Goal: Information Seeking & Learning: Learn about a topic

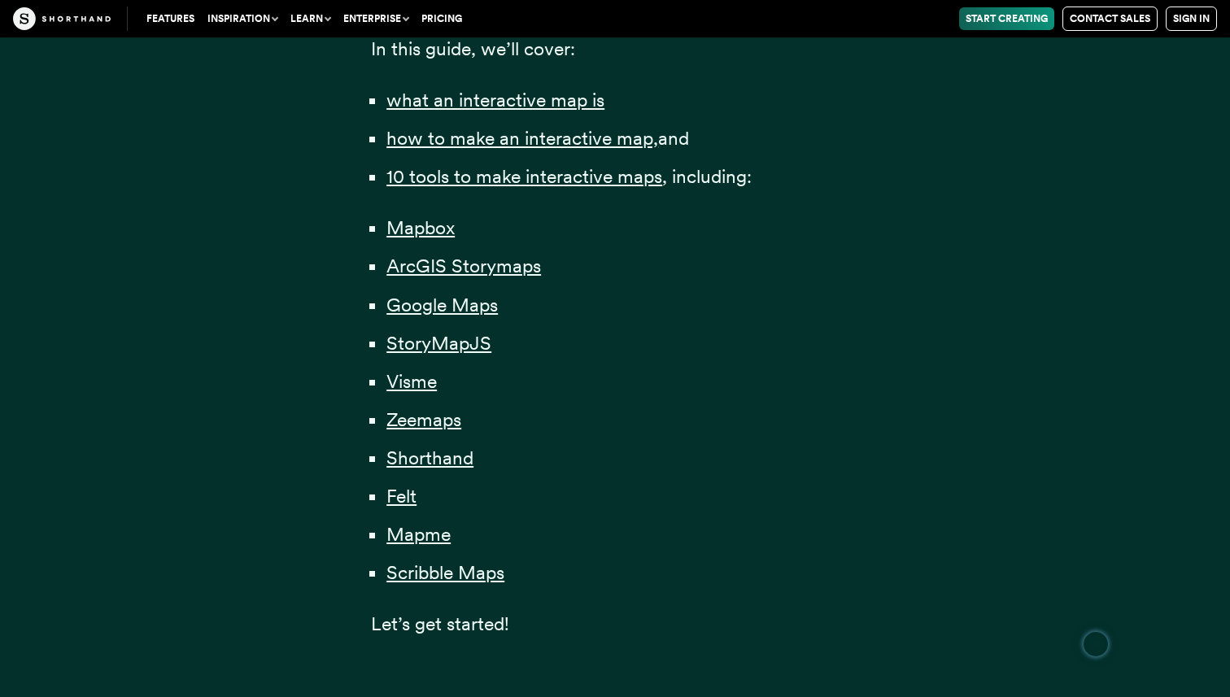
scroll to position [1186, 0]
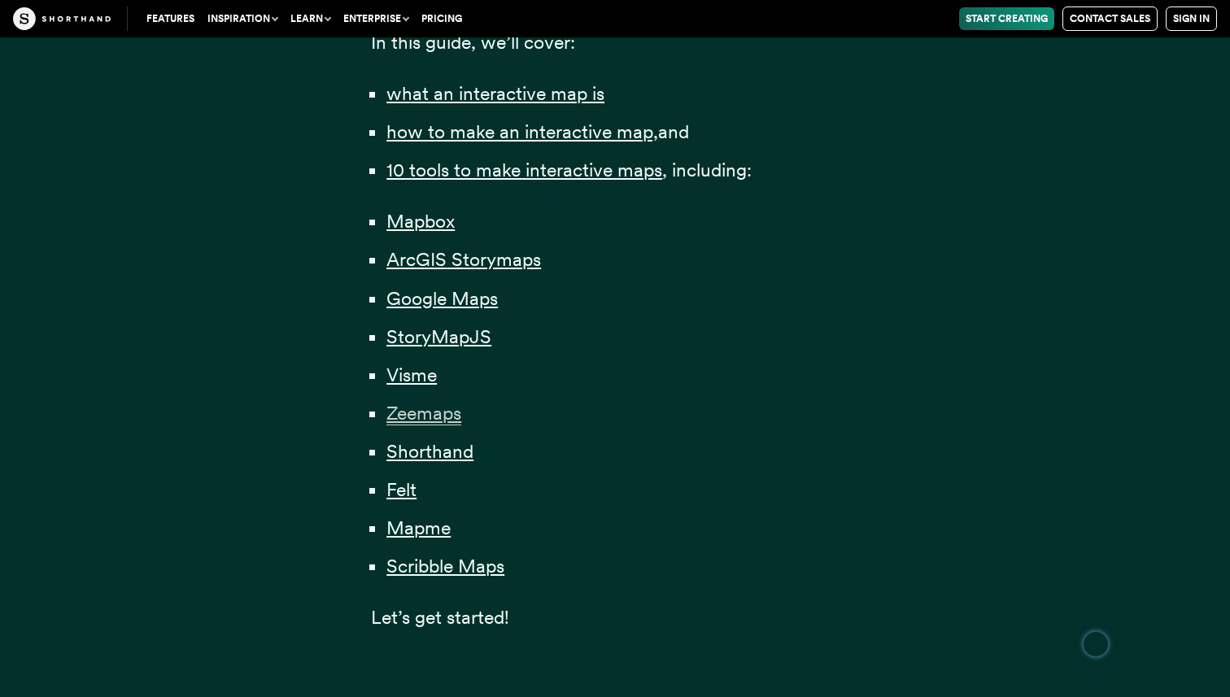
click at [416, 409] on span "Zeemaps" at bounding box center [423, 414] width 75 height 24
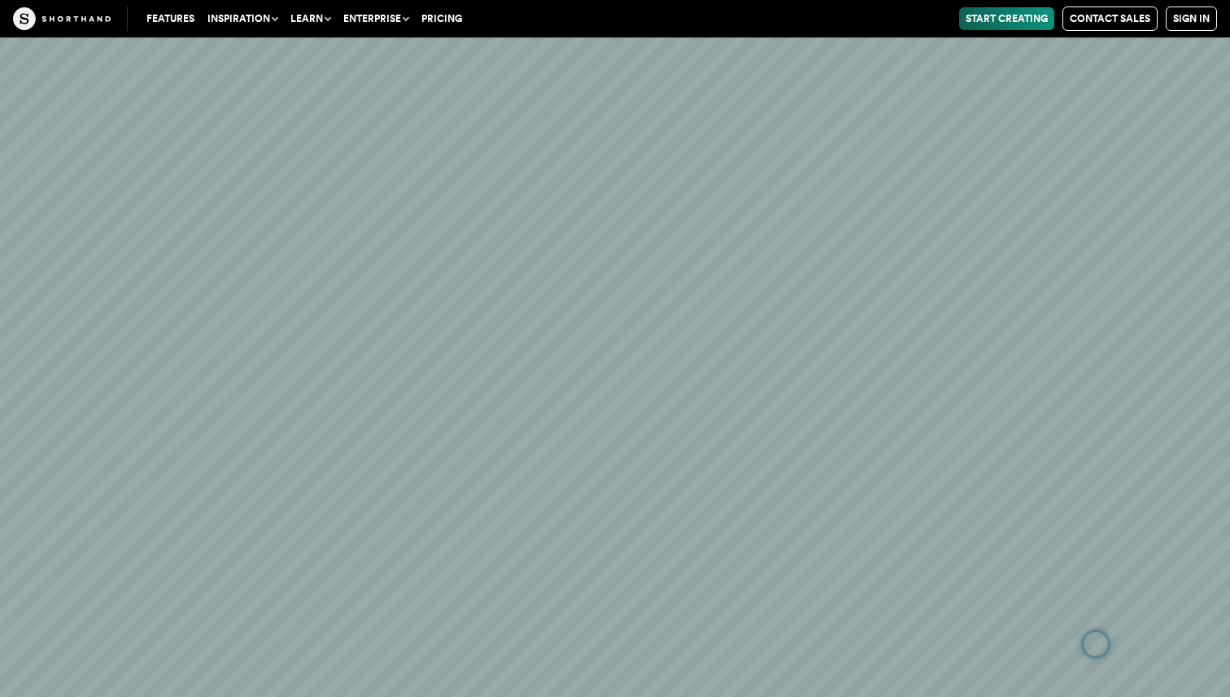
scroll to position [29629, 0]
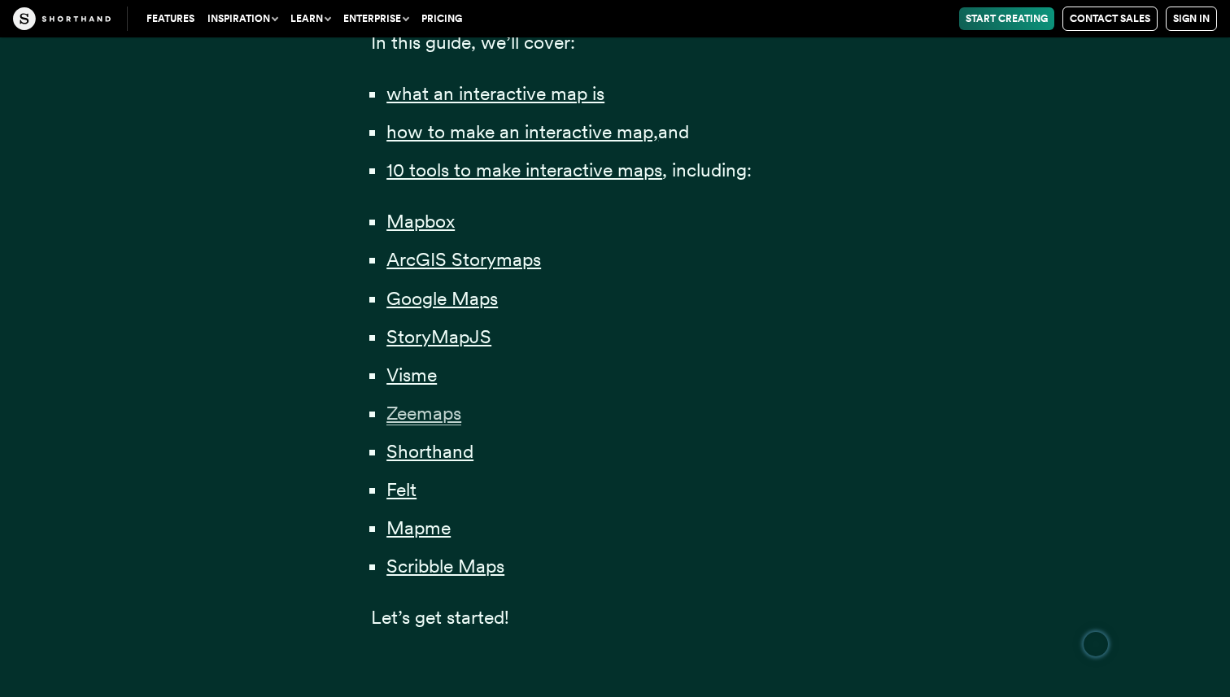
scroll to position [1161, 0]
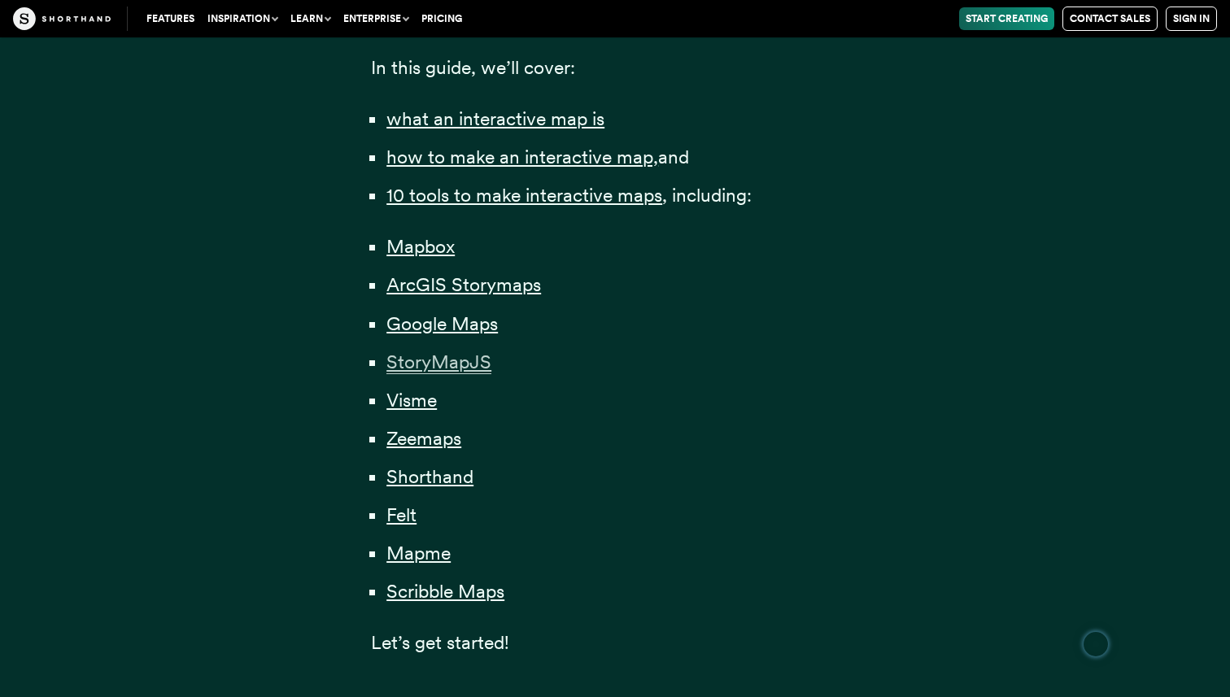
click at [451, 369] on span "StoryMapJS" at bounding box center [438, 363] width 105 height 24
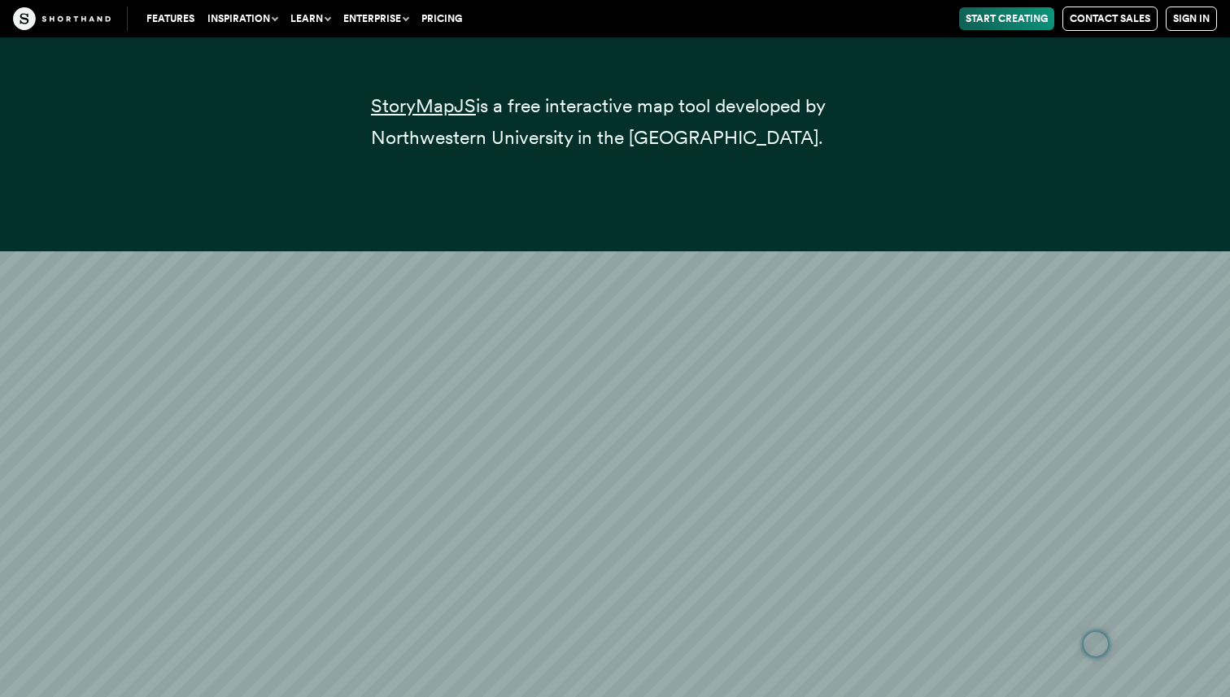
scroll to position [18178, 0]
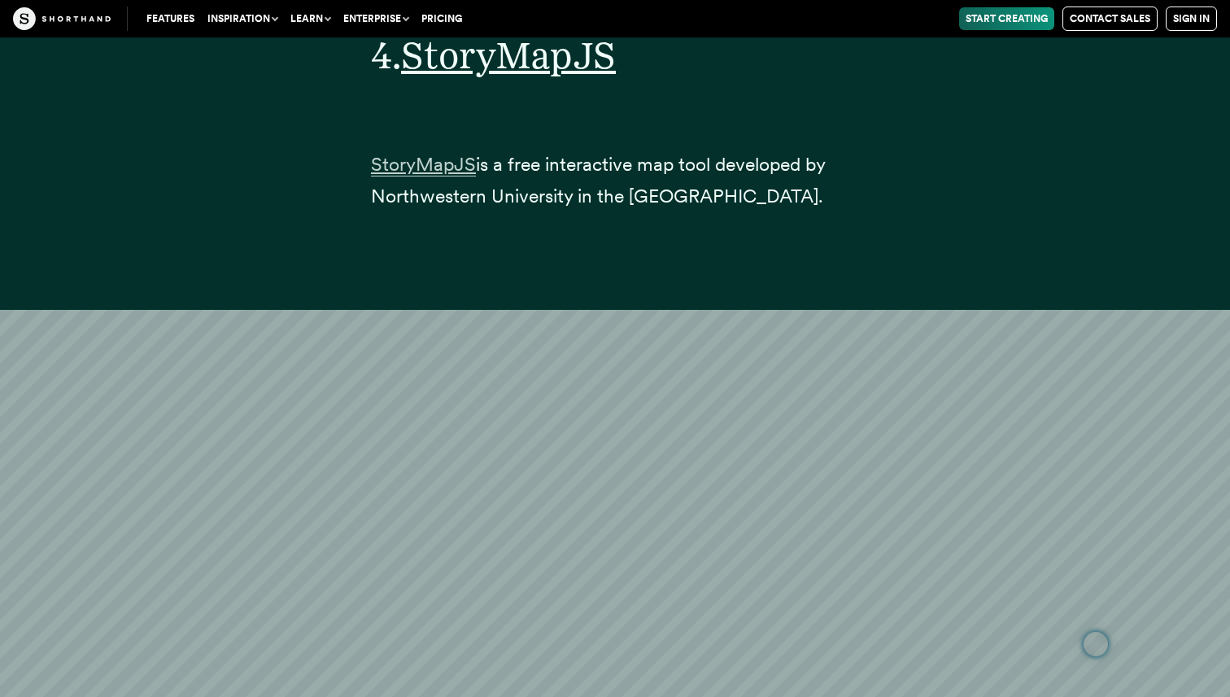
click at [447, 153] on span "StoryMapJS" at bounding box center [423, 165] width 105 height 24
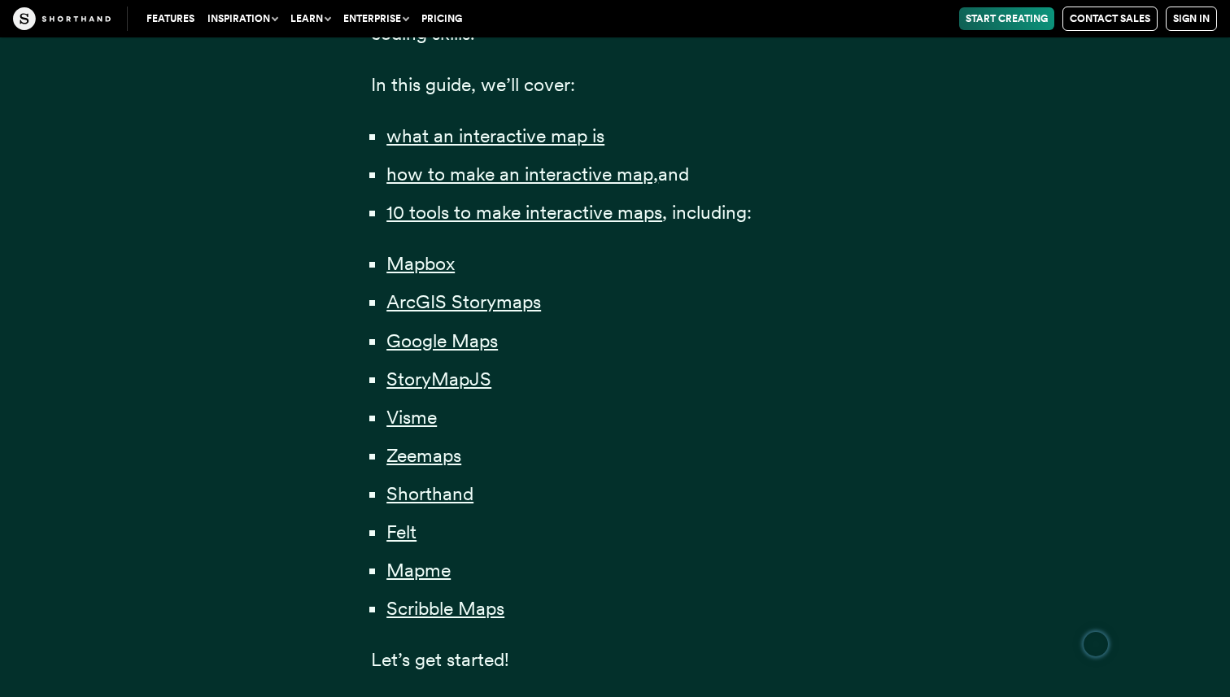
scroll to position [1141, 0]
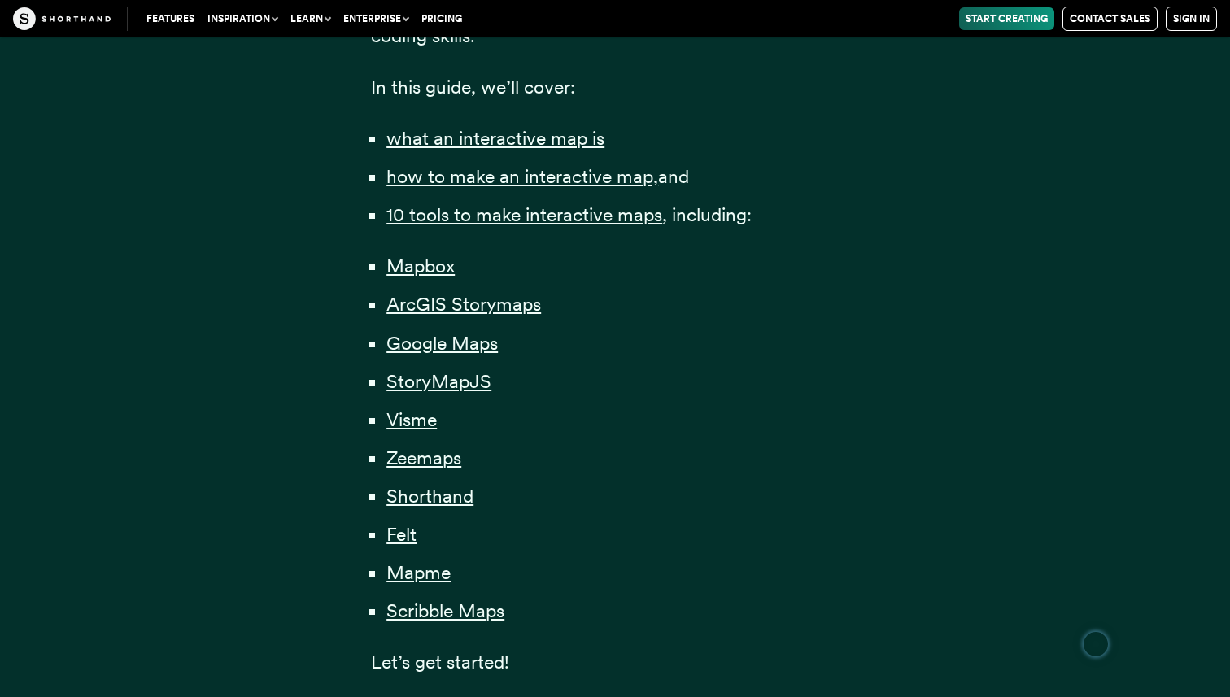
click at [469, 621] on li "Scribble Maps" at bounding box center [622, 611] width 473 height 32
click at [462, 613] on span "Scribble Maps" at bounding box center [445, 611] width 118 height 24
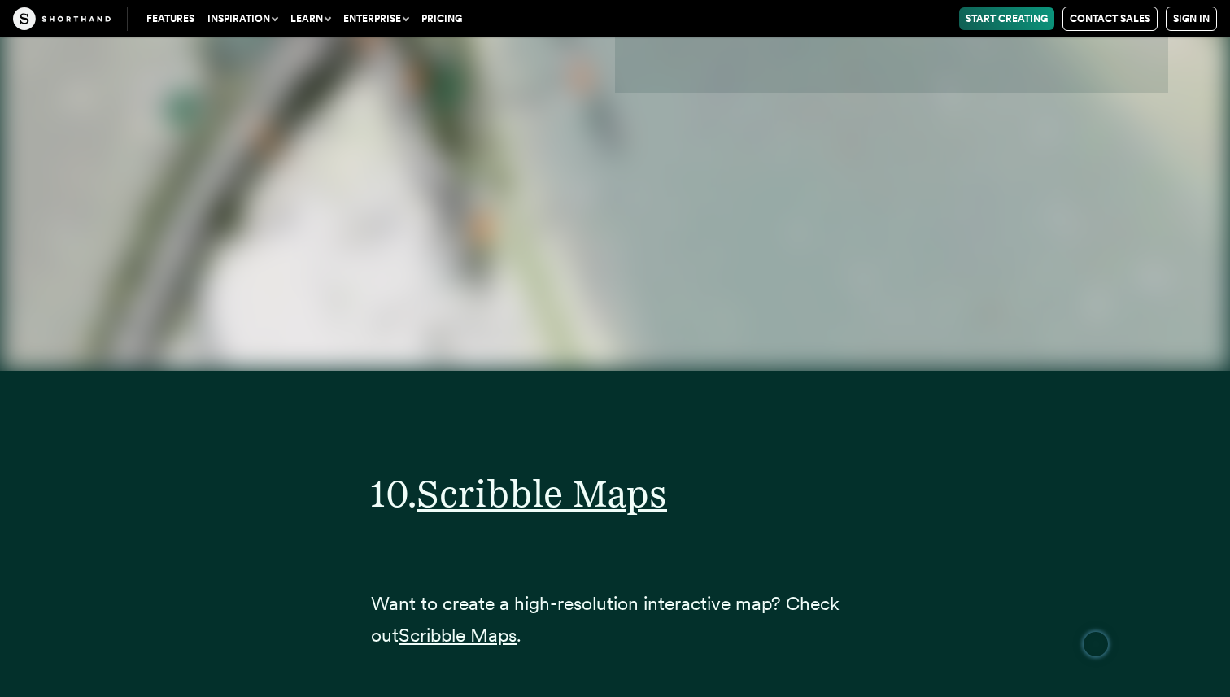
scroll to position [38665, 0]
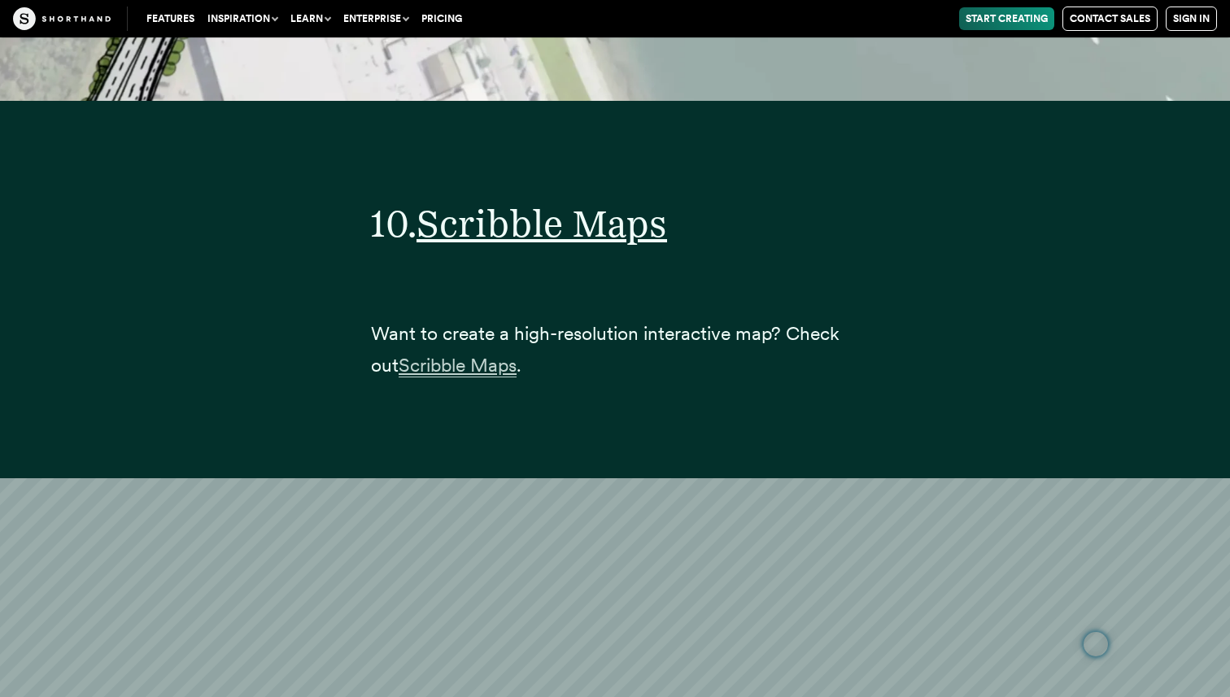
click at [477, 354] on span "Scribble Maps" at bounding box center [458, 366] width 118 height 24
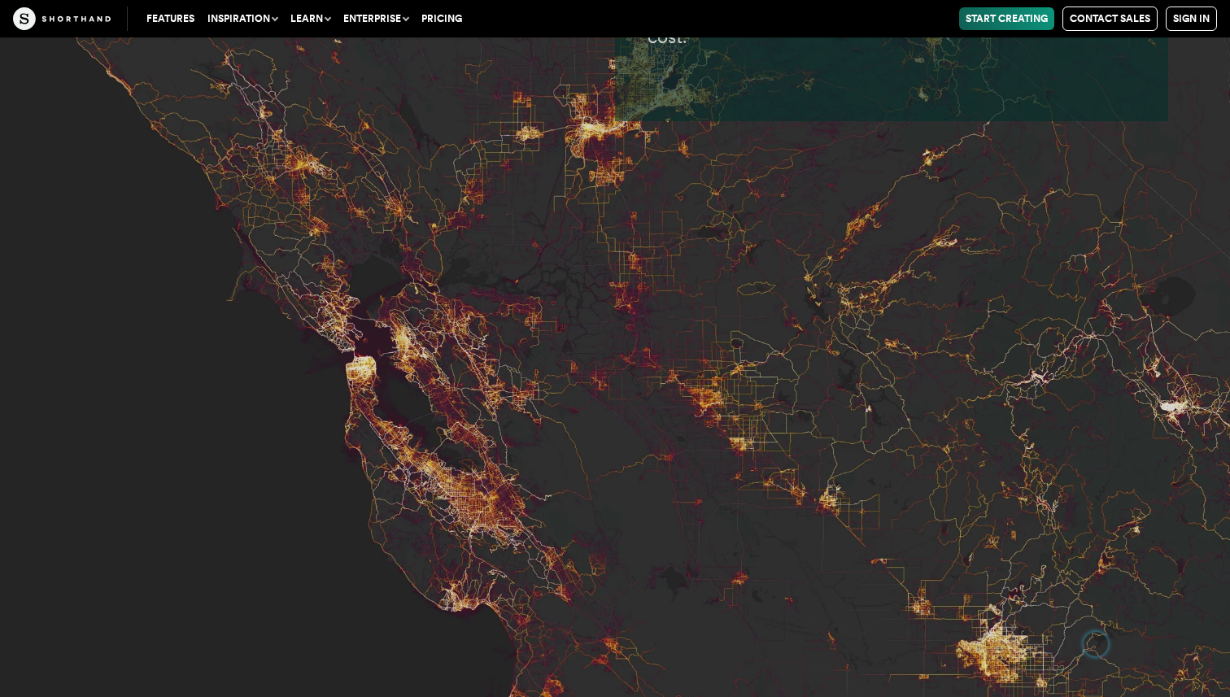
scroll to position [1141, 0]
